Goal: Task Accomplishment & Management: Use online tool/utility

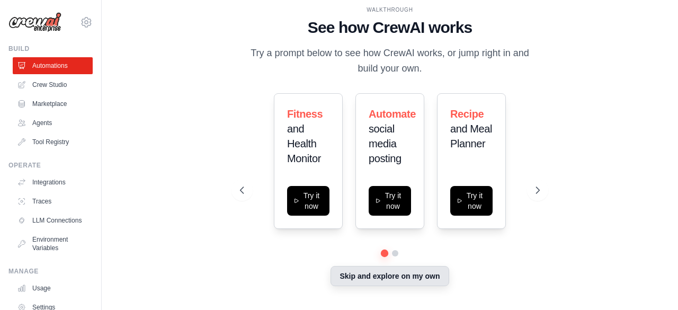
click at [382, 274] on button "Skip and explore on my own" at bounding box center [389, 276] width 118 height 20
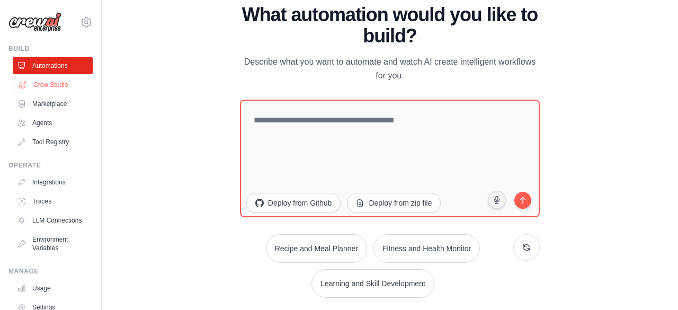
click at [60, 84] on link "Crew Studio" at bounding box center [54, 84] width 80 height 17
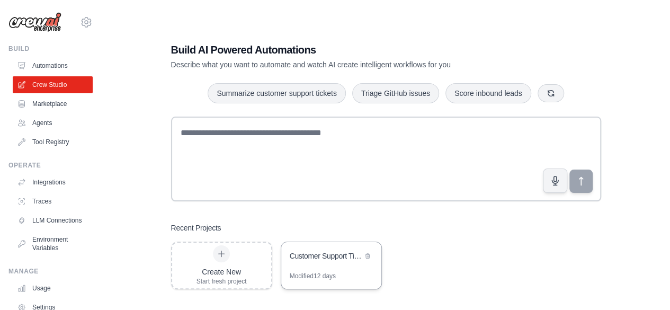
click at [342, 279] on div "Modified 12 days" at bounding box center [331, 280] width 100 height 17
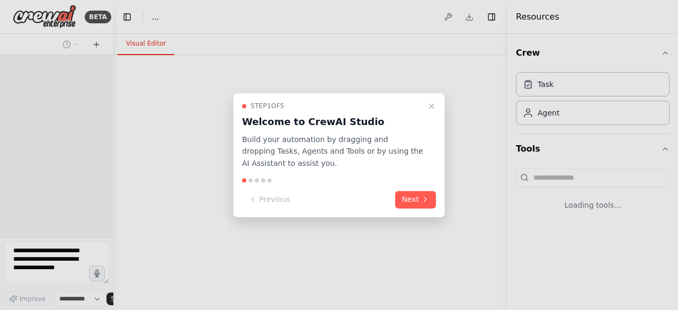
select select "****"
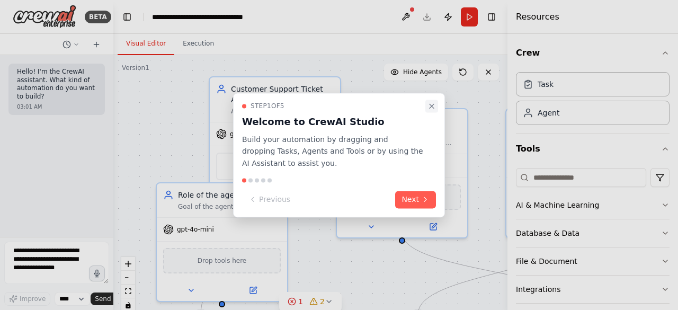
click at [429, 102] on icon "Close walkthrough" at bounding box center [431, 106] width 8 height 8
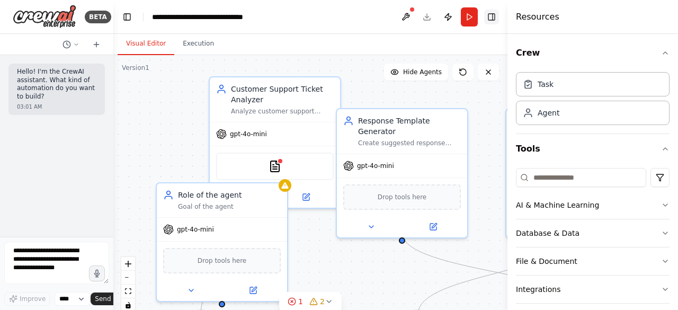
click at [494, 17] on button "Toggle Right Sidebar" at bounding box center [491, 17] width 15 height 15
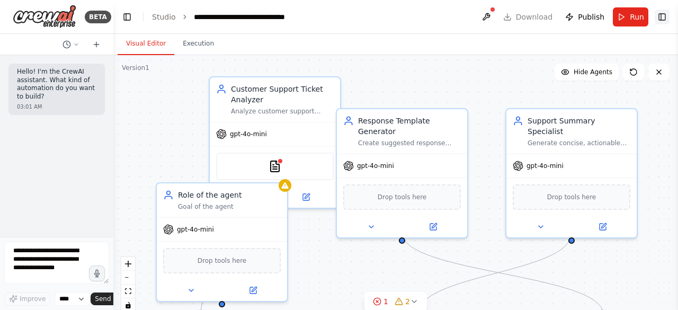
click at [660, 22] on button "Toggle Right Sidebar" at bounding box center [661, 17] width 15 height 15
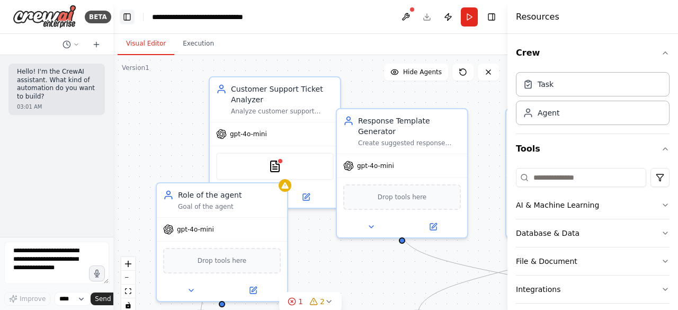
click at [129, 20] on button "Toggle Left Sidebar" at bounding box center [127, 17] width 15 height 15
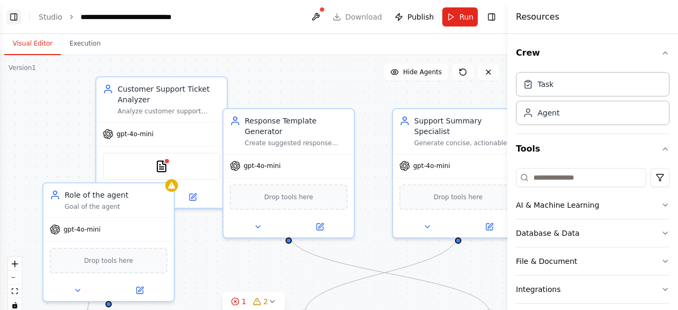
click at [21, 12] on button "Toggle Left Sidebar" at bounding box center [13, 17] width 15 height 15
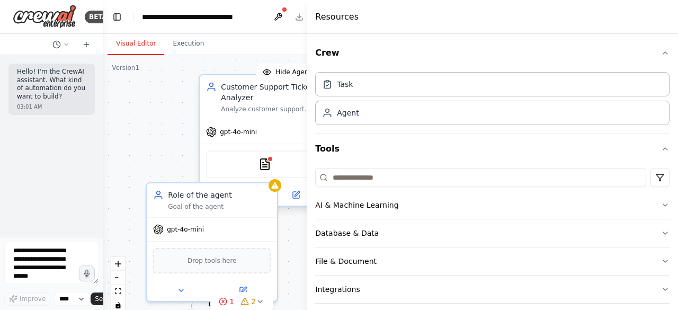
drag, startPoint x: 508, startPoint y: 122, endPoint x: 236, endPoint y: 102, distance: 272.8
click at [236, 102] on div "**********" at bounding box center [339, 155] width 678 height 310
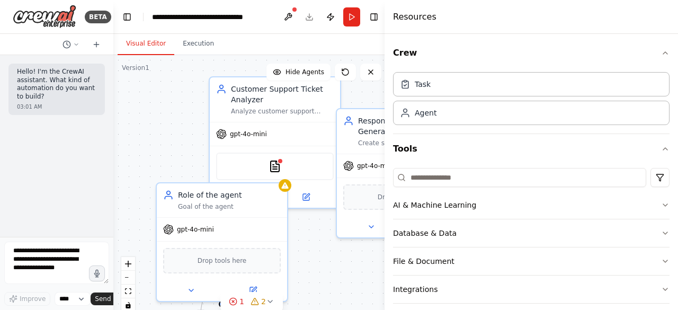
drag, startPoint x: 306, startPoint y: 35, endPoint x: 384, endPoint y: 35, distance: 77.8
click at [384, 35] on div at bounding box center [386, 155] width 4 height 310
click at [369, 12] on button "Toggle Right Sidebar" at bounding box center [373, 17] width 15 height 15
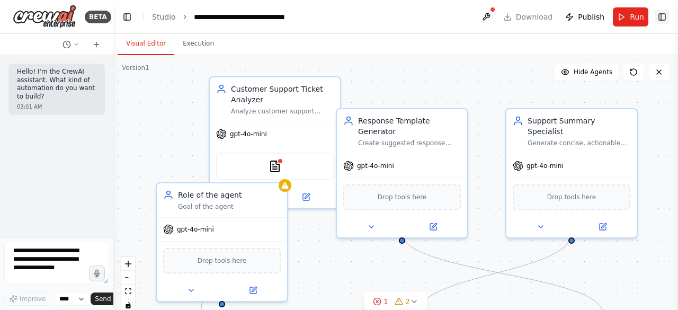
click at [667, 19] on button "Toggle Right Sidebar" at bounding box center [661, 17] width 15 height 15
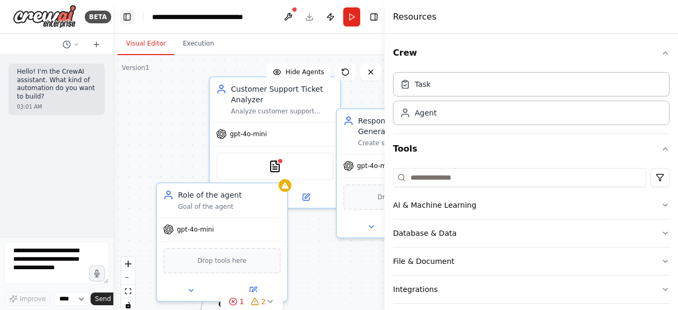
click at [124, 14] on button "Toggle Left Sidebar" at bounding box center [127, 17] width 15 height 15
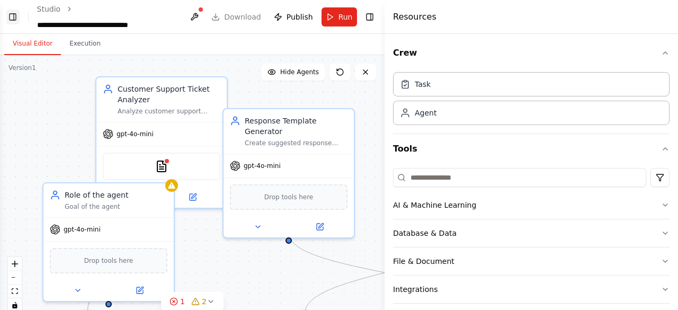
click at [14, 13] on button "Toggle Left Sidebar" at bounding box center [12, 17] width 13 height 15
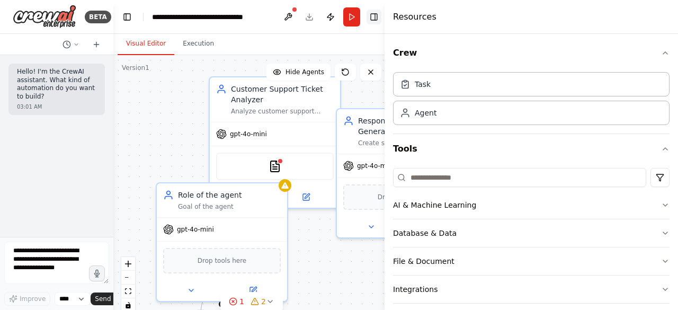
click at [375, 17] on button "Toggle Right Sidebar" at bounding box center [373, 17] width 15 height 15
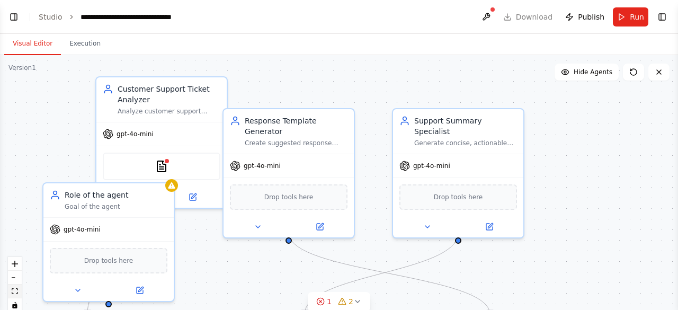
click at [19, 295] on button "fit view" at bounding box center [15, 291] width 14 height 14
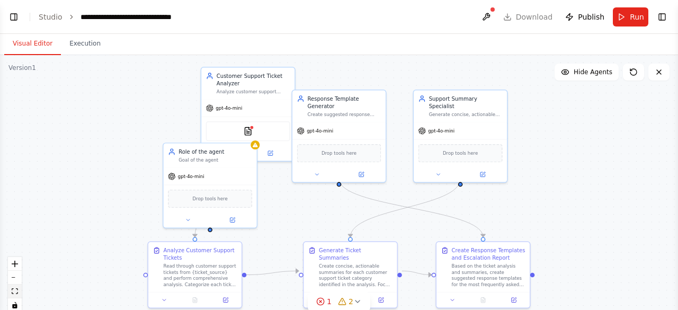
click at [19, 295] on button "fit view" at bounding box center [15, 291] width 14 height 14
click at [15, 264] on icon "zoom in" at bounding box center [15, 263] width 6 height 6
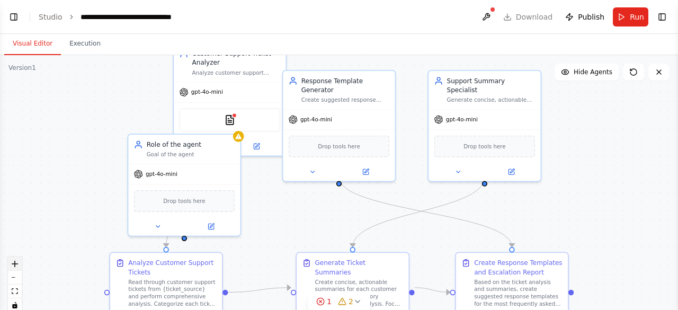
click at [15, 264] on icon "zoom in" at bounding box center [15, 263] width 6 height 6
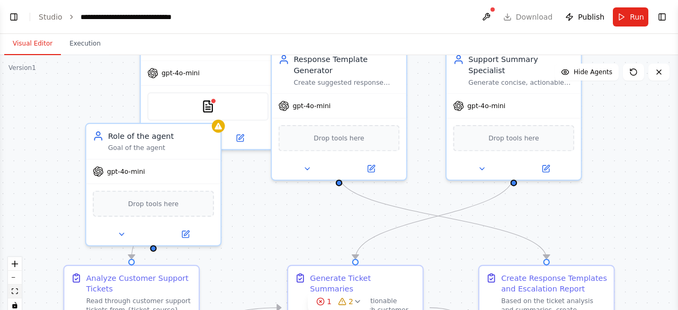
click at [16, 289] on icon "fit view" at bounding box center [15, 291] width 6 height 6
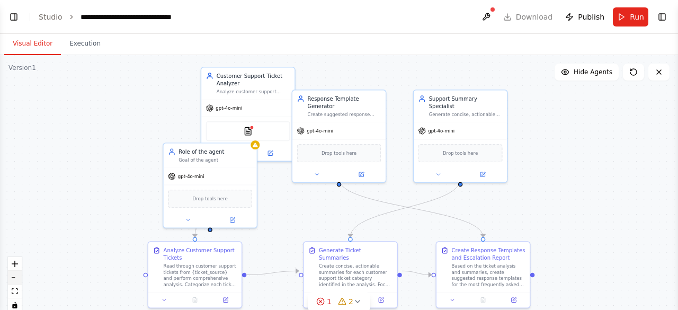
click at [16, 278] on button "zoom out" at bounding box center [15, 277] width 14 height 14
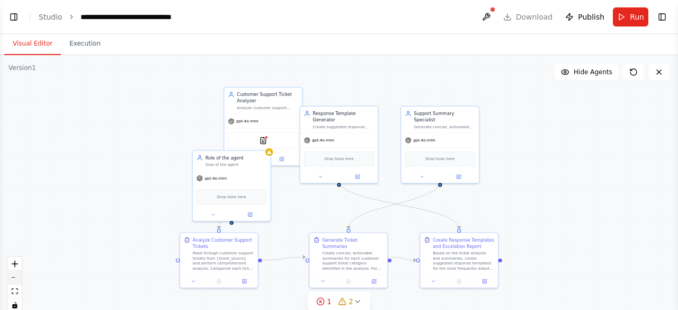
click at [16, 278] on button "zoom out" at bounding box center [15, 277] width 14 height 14
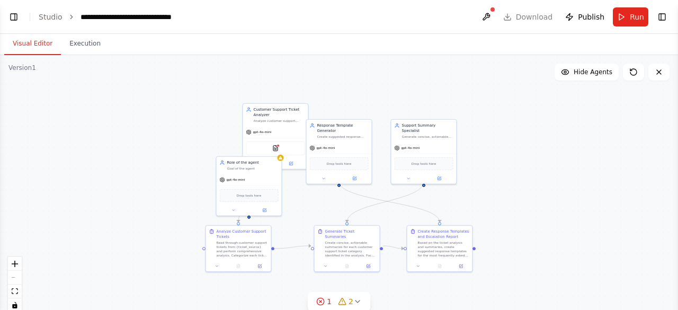
click at [16, 278] on div "React Flow controls" at bounding box center [15, 284] width 14 height 55
click at [15, 293] on icon "fit view" at bounding box center [15, 291] width 6 height 6
